Goal: Task Accomplishment & Management: Complete application form

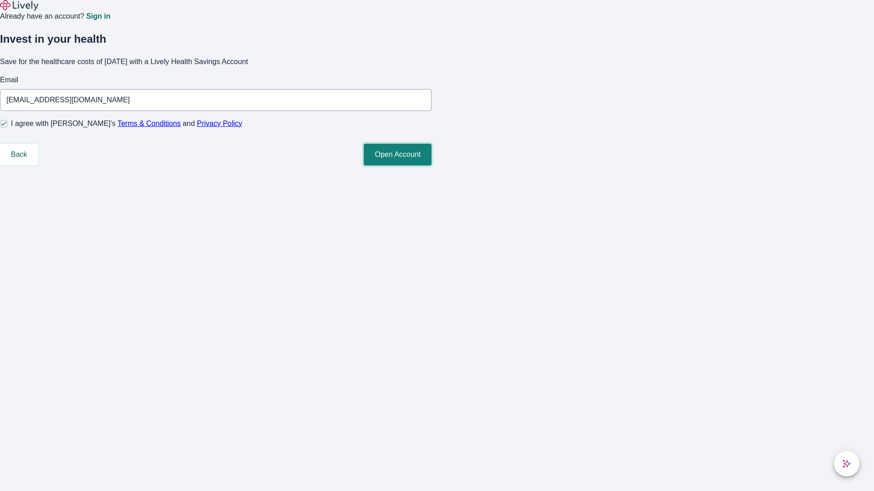
click at [431, 166] on button "Open Account" at bounding box center [398, 155] width 68 height 22
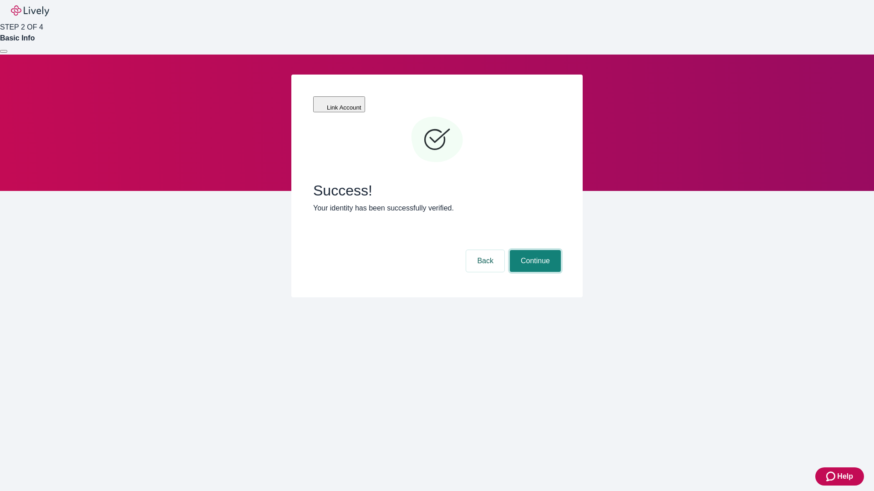
click at [534, 250] on button "Continue" at bounding box center [535, 261] width 51 height 22
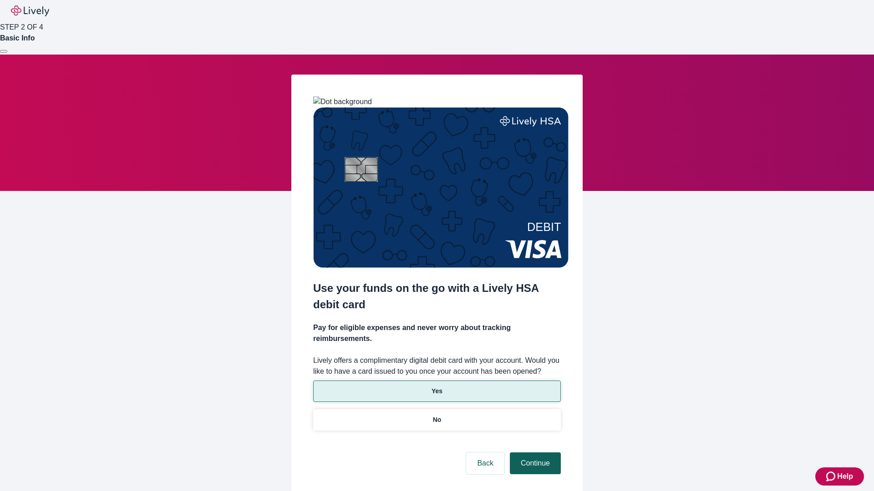
click at [436, 387] on p "Yes" at bounding box center [436, 392] width 11 height 10
click at [534, 453] on button "Continue" at bounding box center [535, 464] width 51 height 22
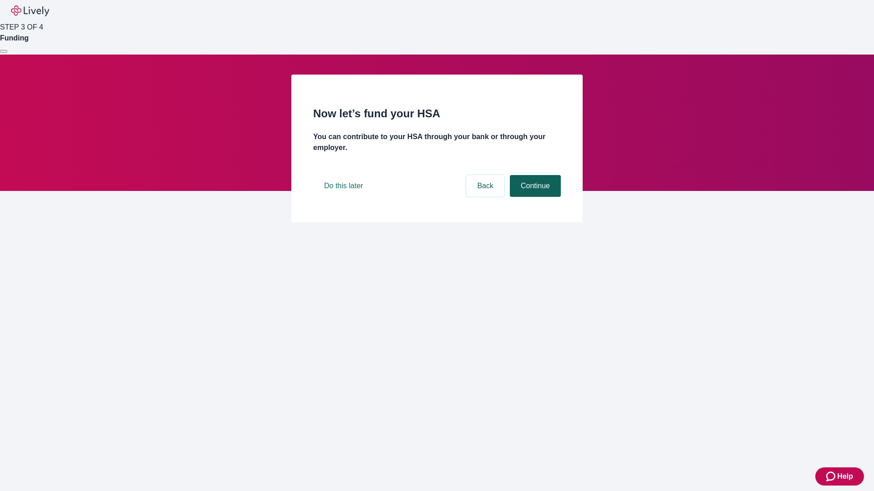
click at [534, 197] on button "Continue" at bounding box center [535, 186] width 51 height 22
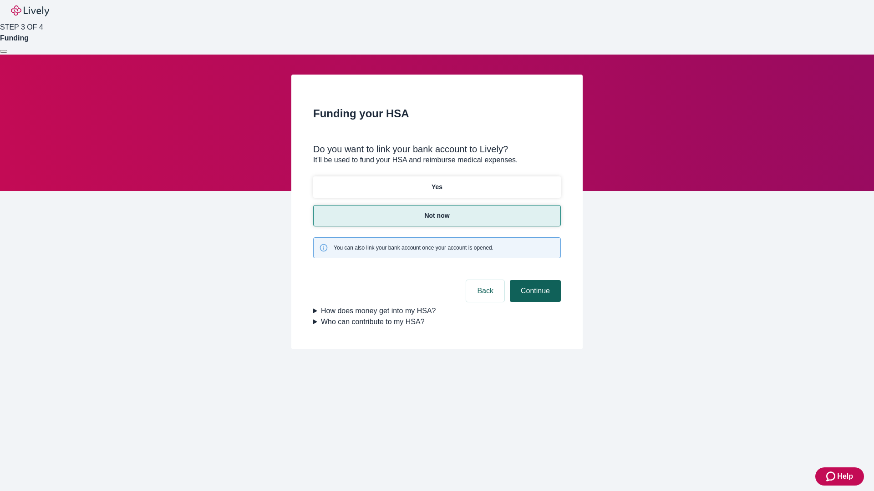
click at [534, 280] on button "Continue" at bounding box center [535, 291] width 51 height 22
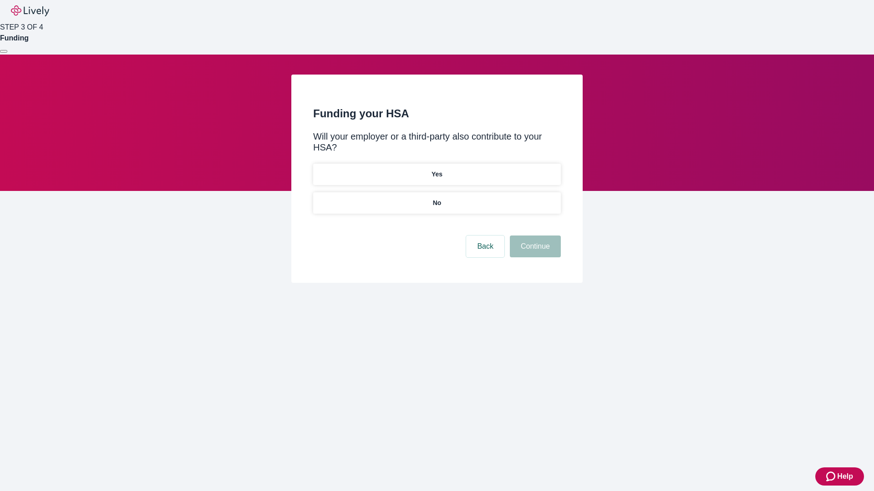
click at [436, 198] on p "No" at bounding box center [437, 203] width 9 height 10
click at [534, 236] on button "Continue" at bounding box center [535, 247] width 51 height 22
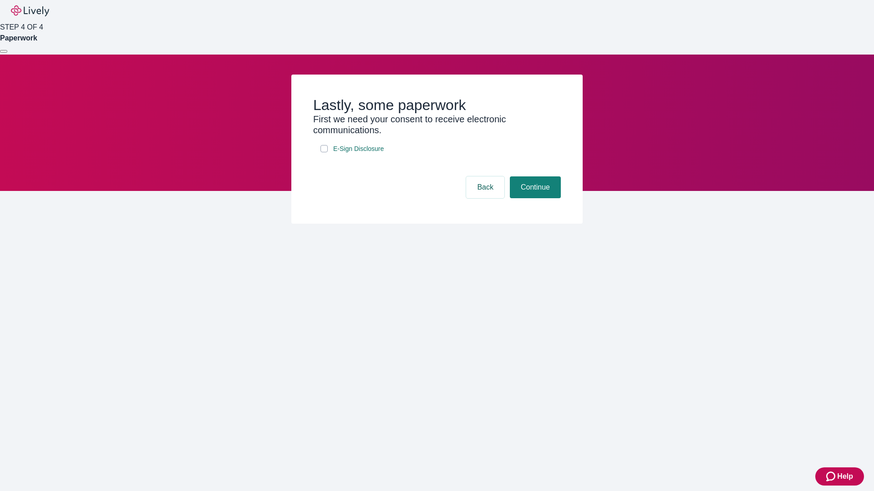
click at [324, 152] on input "E-Sign Disclosure" at bounding box center [323, 148] width 7 height 7
checkbox input "true"
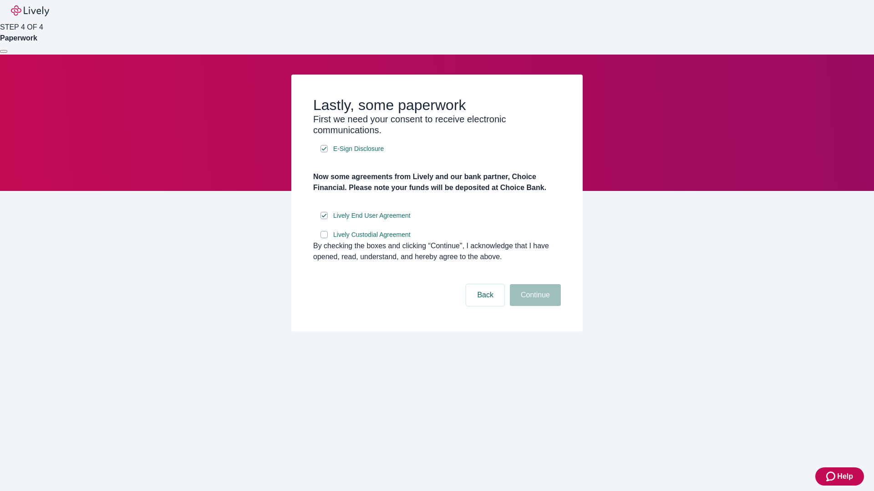
click at [324, 238] on input "Lively Custodial Agreement" at bounding box center [323, 234] width 7 height 7
checkbox input "true"
click at [534, 306] on button "Continue" at bounding box center [535, 295] width 51 height 22
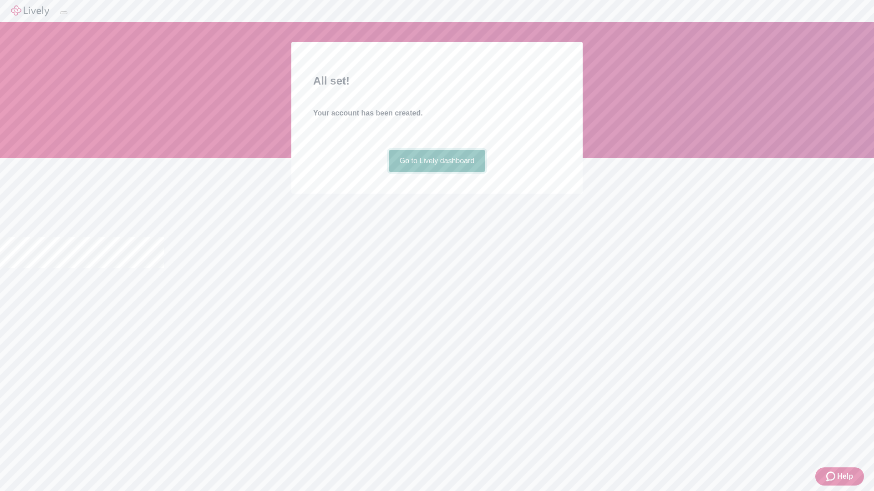
click at [436, 172] on link "Go to Lively dashboard" at bounding box center [437, 161] width 97 height 22
